Goal: Complete application form

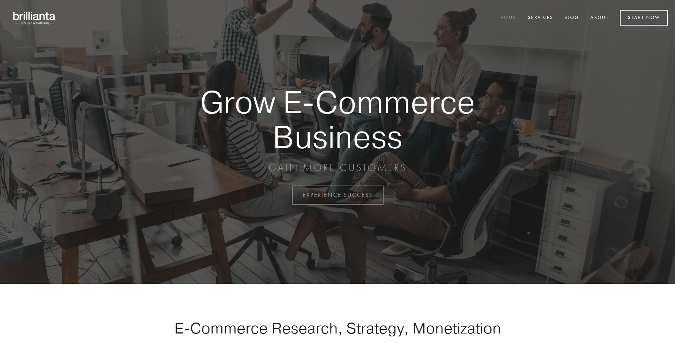
scroll to position [1914, 0]
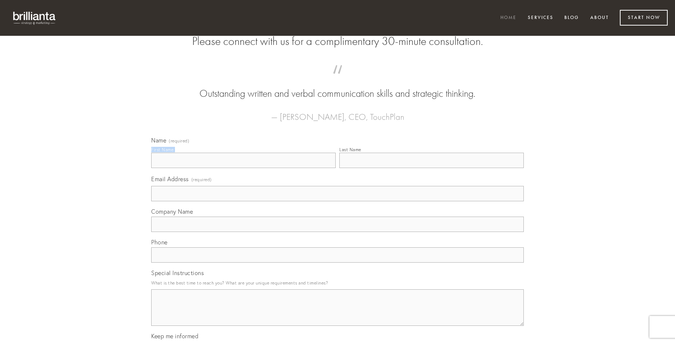
type input "[PERSON_NAME]"
click at [431, 168] on input "Last Name" at bounding box center [431, 160] width 184 height 15
type input "[PERSON_NAME]"
click at [337, 201] on input "Email Address (required)" at bounding box center [337, 193] width 372 height 15
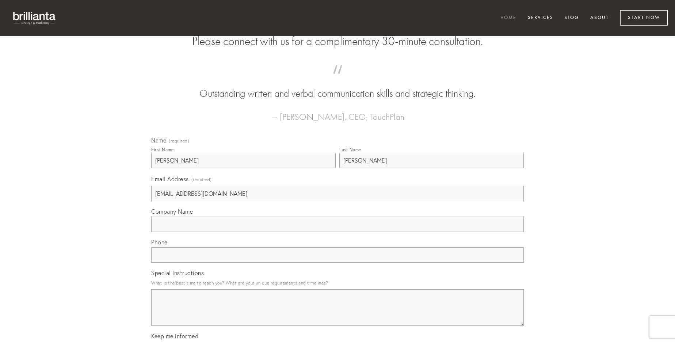
type input "[EMAIL_ADDRESS][DOMAIN_NAME]"
click at [337, 232] on input "Company Name" at bounding box center [337, 224] width 372 height 15
type input "antea"
click at [337, 263] on input "text" at bounding box center [337, 254] width 372 height 15
click at [337, 314] on textarea "Special Instructions" at bounding box center [337, 307] width 372 height 37
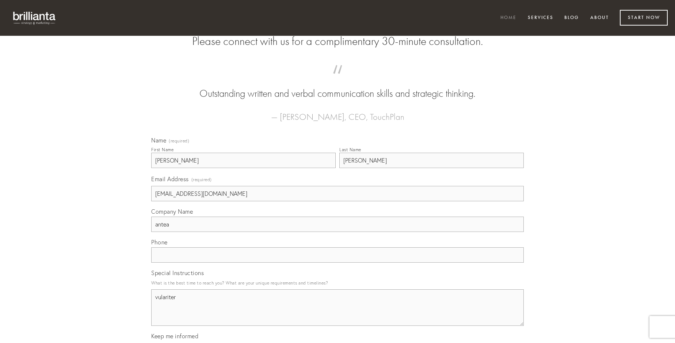
type textarea "vulariter"
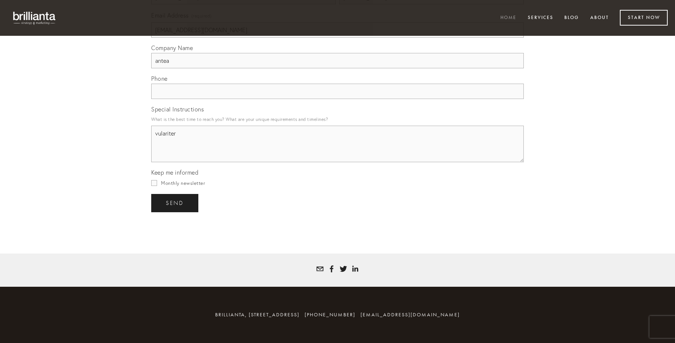
click at [175, 203] on span "send" at bounding box center [175, 203] width 18 height 7
